Goal: Navigation & Orientation: Find specific page/section

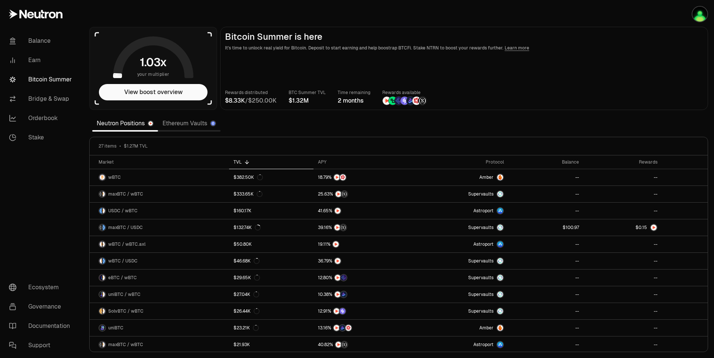
click at [653, 55] on main "Bitcoin Summer is here It's time to unlock real yield for Bitcoin. Deposit to s…" at bounding box center [464, 68] width 488 height 83
click at [640, 53] on main "Bitcoin Summer is here It's time to unlock real yield for Bitcoin. Deposit to s…" at bounding box center [464, 68] width 488 height 83
drag, startPoint x: 623, startPoint y: 32, endPoint x: 534, endPoint y: 28, distance: 88.2
click at [623, 30] on main "Bitcoin Summer is here It's time to unlock real yield for Bitcoin. Deposit to s…" at bounding box center [464, 68] width 488 height 83
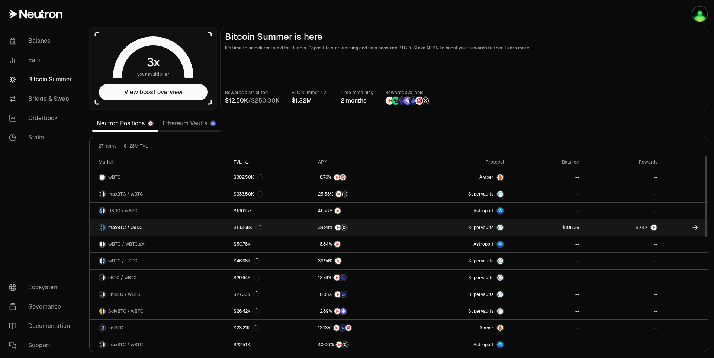
click at [595, 225] on link at bounding box center [622, 227] width 78 height 16
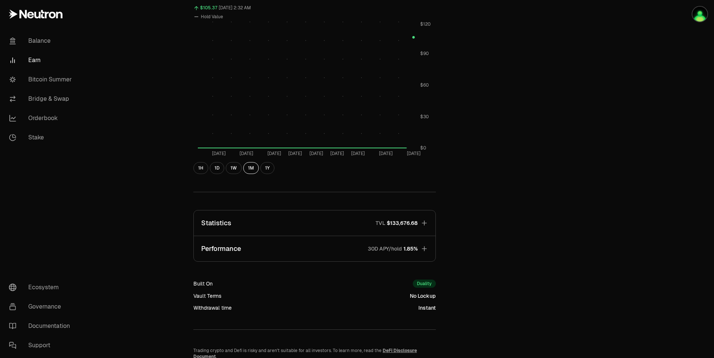
scroll to position [341, 0]
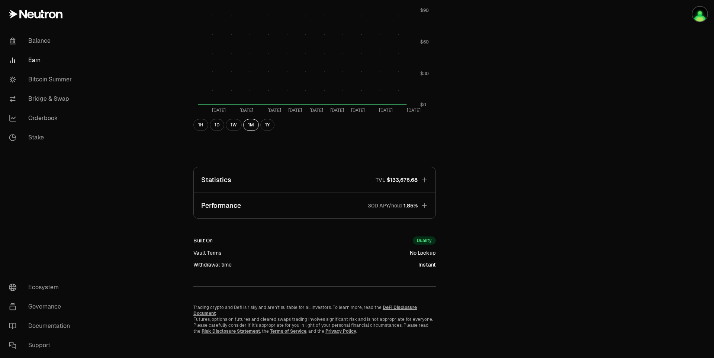
click at [424, 179] on icon "button" at bounding box center [424, 179] width 7 height 7
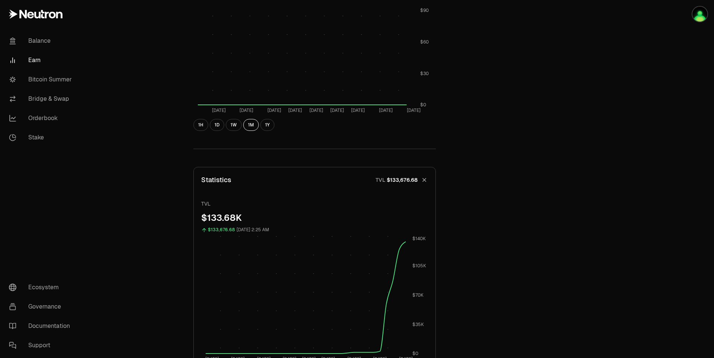
click at [424, 179] on icon "button" at bounding box center [424, 180] width 10 height 10
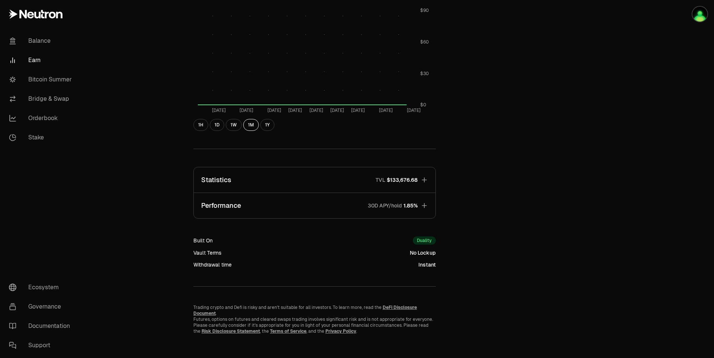
click at [422, 206] on icon "button" at bounding box center [424, 205] width 7 height 7
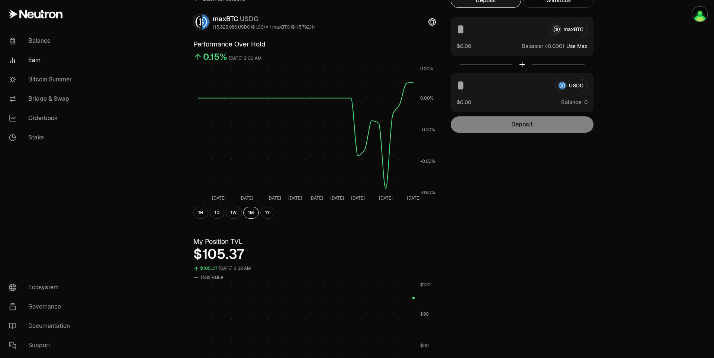
scroll to position [0, 0]
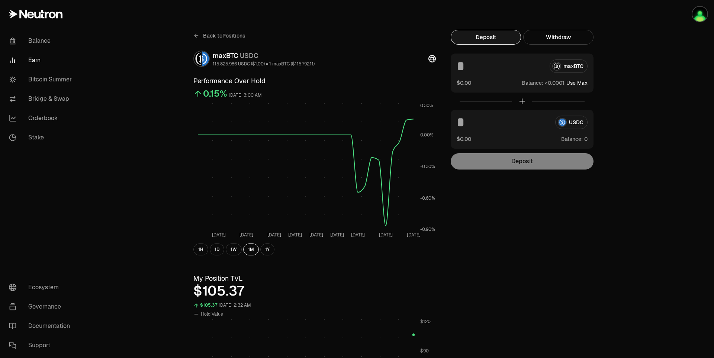
click at [561, 41] on button "Withdraw" at bounding box center [558, 37] width 70 height 15
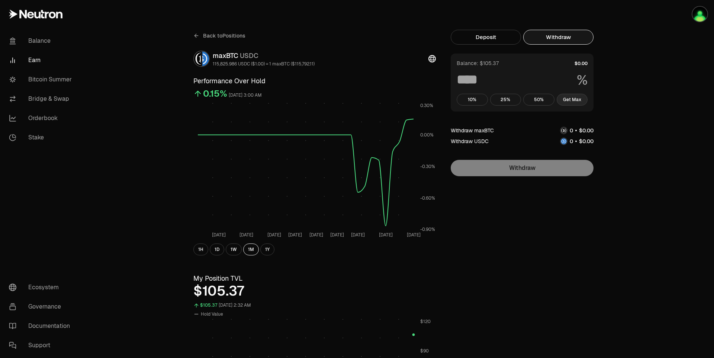
click at [573, 99] on button "Get Max" at bounding box center [572, 100] width 31 height 12
type input "***"
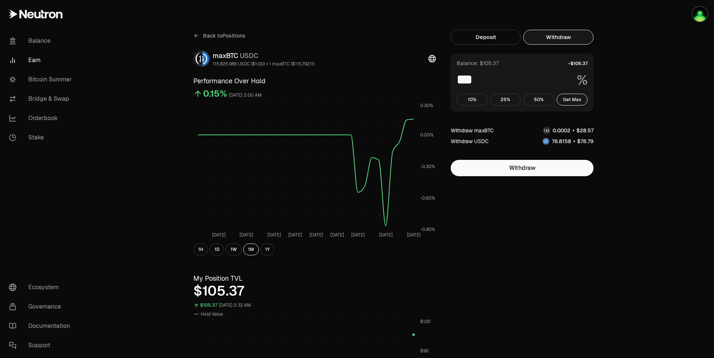
drag, startPoint x: 574, startPoint y: 99, endPoint x: 614, endPoint y: 93, distance: 40.6
drag, startPoint x: 614, startPoint y: 93, endPoint x: 620, endPoint y: 80, distance: 14.1
click at [573, 100] on button "Get Max" at bounding box center [572, 100] width 31 height 12
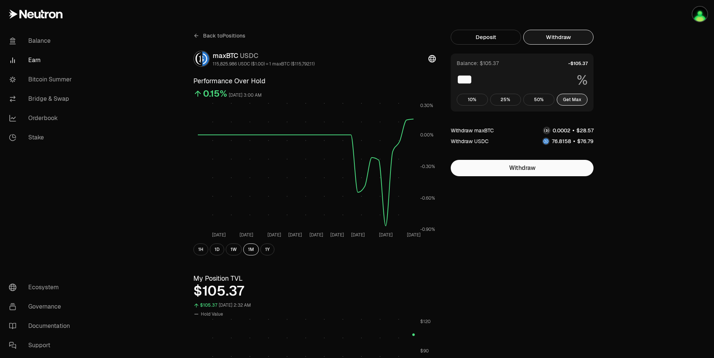
click at [573, 100] on button "Get Max" at bounding box center [572, 100] width 31 height 12
drag, startPoint x: 643, startPoint y: 75, endPoint x: 636, endPoint y: 61, distance: 16.0
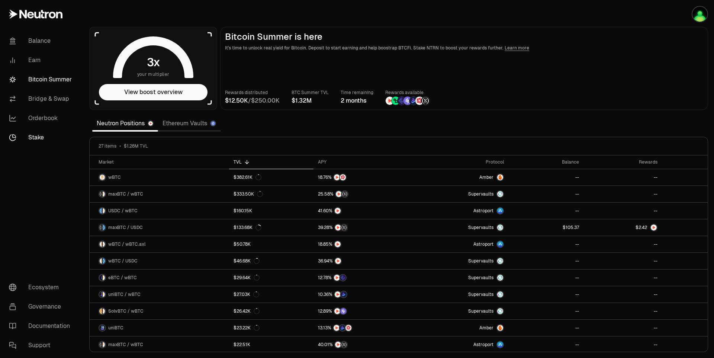
click at [38, 134] on link "Stake" at bounding box center [41, 137] width 77 height 19
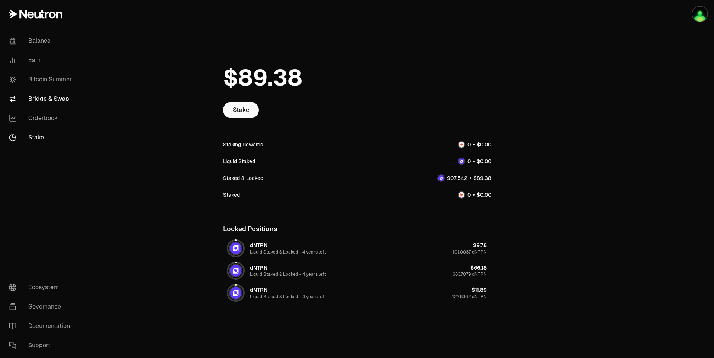
click at [51, 97] on link "Bridge & Swap" at bounding box center [41, 98] width 77 height 19
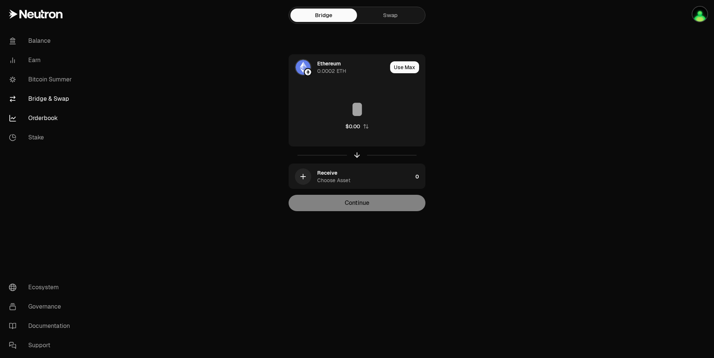
click at [47, 118] on link "Orderbook" at bounding box center [41, 118] width 77 height 19
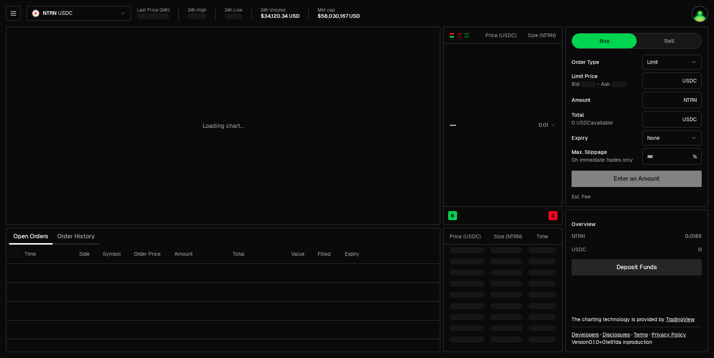
type input "********"
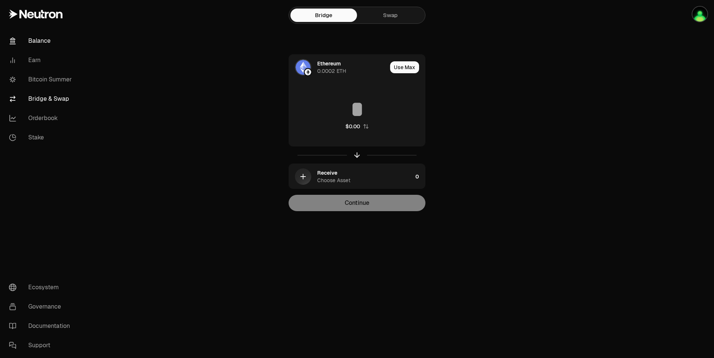
click at [41, 42] on link "Balance" at bounding box center [41, 40] width 77 height 19
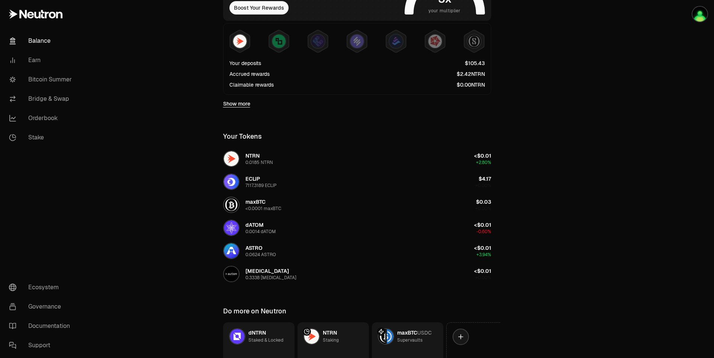
scroll to position [239, 0]
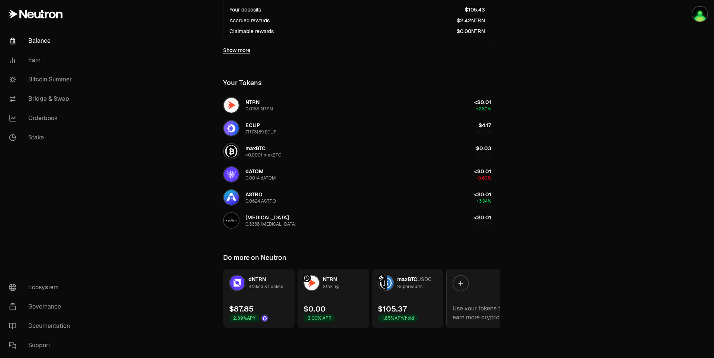
click at [457, 284] on icon at bounding box center [460, 283] width 7 height 7
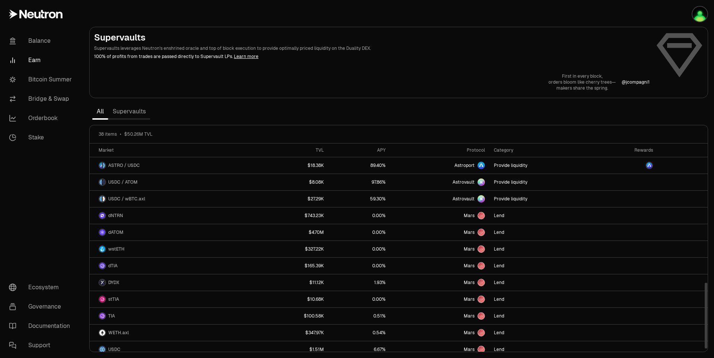
scroll to position [441, 0]
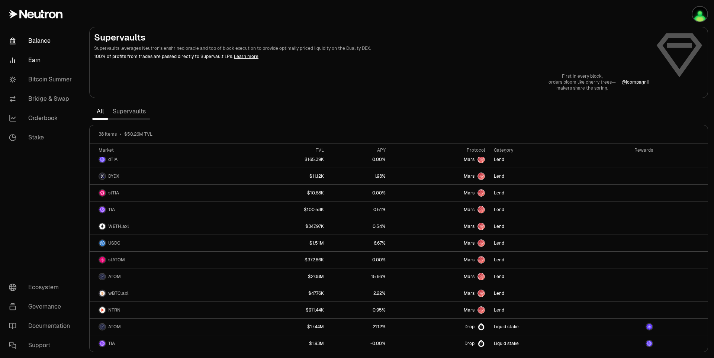
click at [29, 40] on link "Balance" at bounding box center [41, 40] width 77 height 19
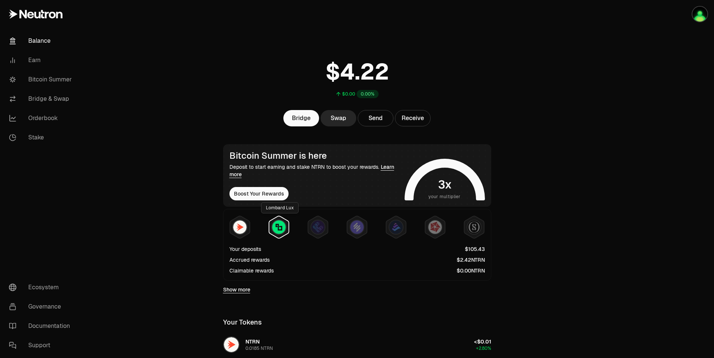
click at [285, 229] on img at bounding box center [278, 227] width 13 height 13
click at [320, 230] on img at bounding box center [317, 227] width 13 height 13
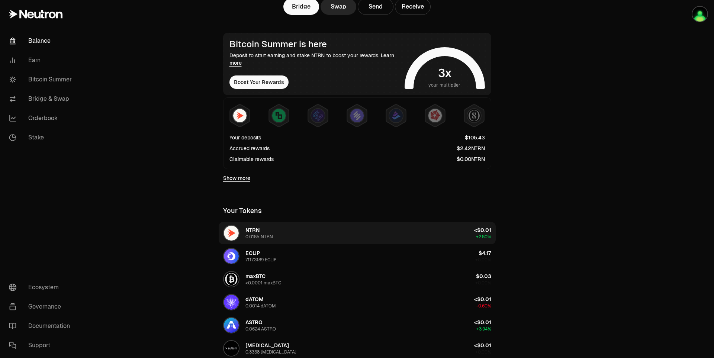
scroll to position [74, 0]
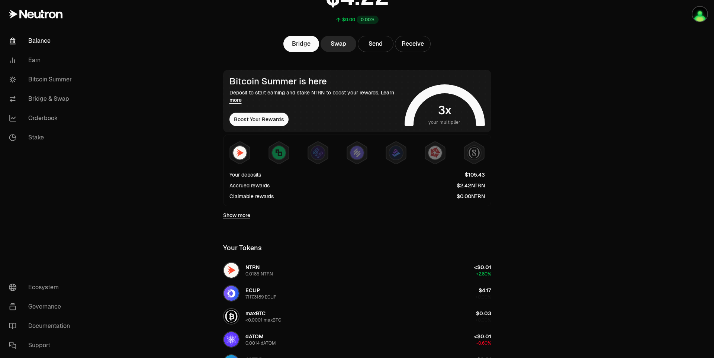
click at [241, 218] on link "Show more" at bounding box center [236, 215] width 27 height 7
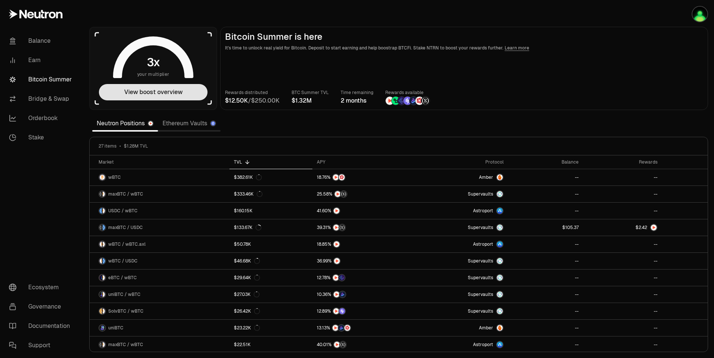
click at [180, 93] on button "View boost overview" at bounding box center [153, 92] width 109 height 16
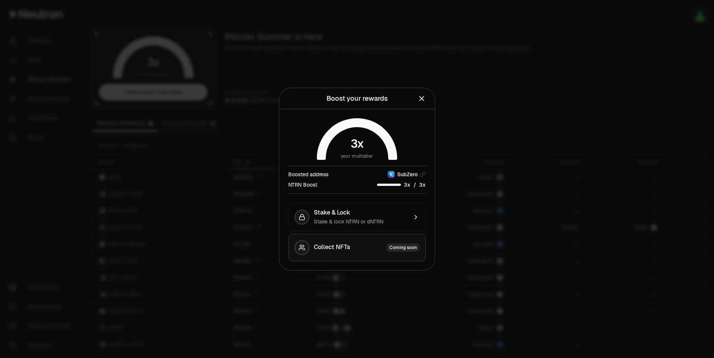
click at [327, 247] on span "Collect NFTs" at bounding box center [332, 248] width 36 height 8
click at [400, 57] on div at bounding box center [357, 179] width 714 height 358
